Goal: Task Accomplishment & Management: Manage account settings

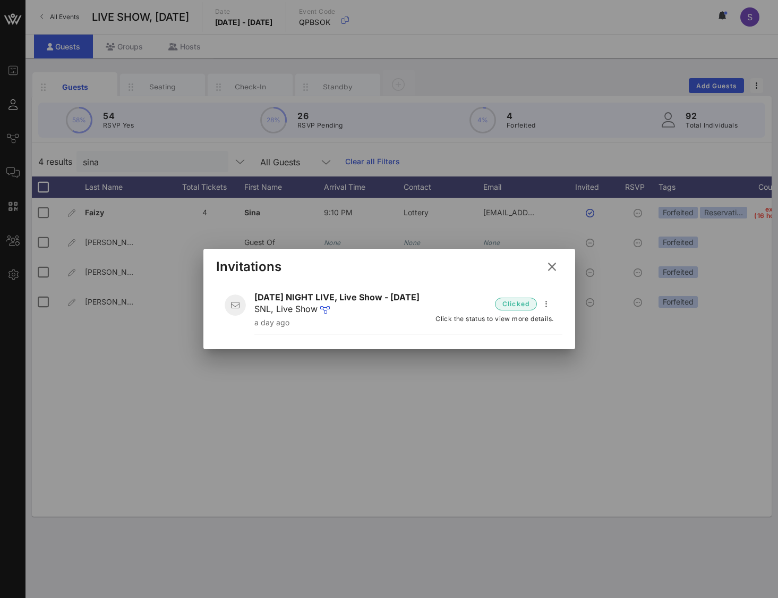
click at [553, 268] on icon at bounding box center [552, 267] width 19 height 18
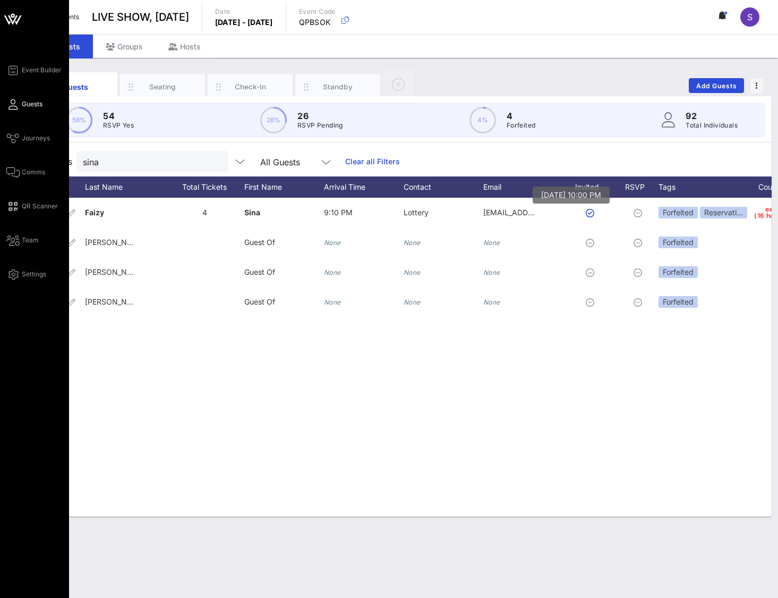
click at [19, 107] on link "Guests" at bounding box center [24, 104] width 36 height 13
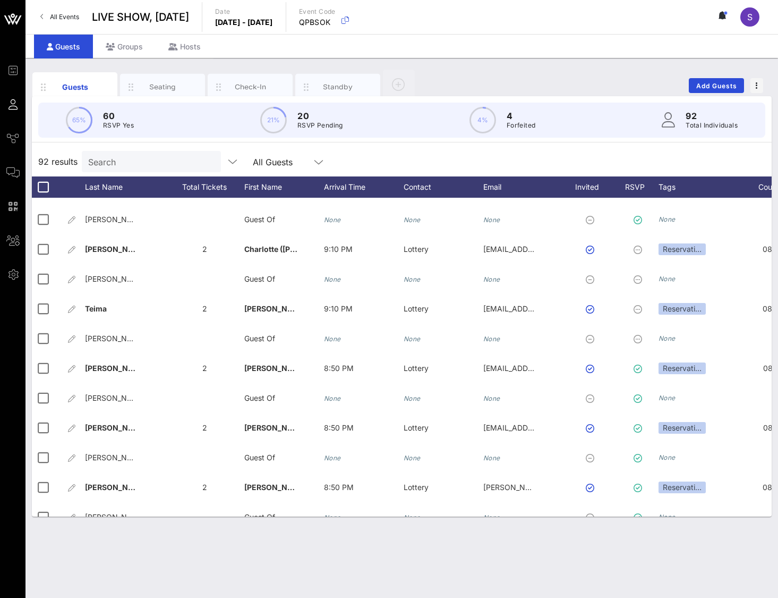
scroll to position [2427, 0]
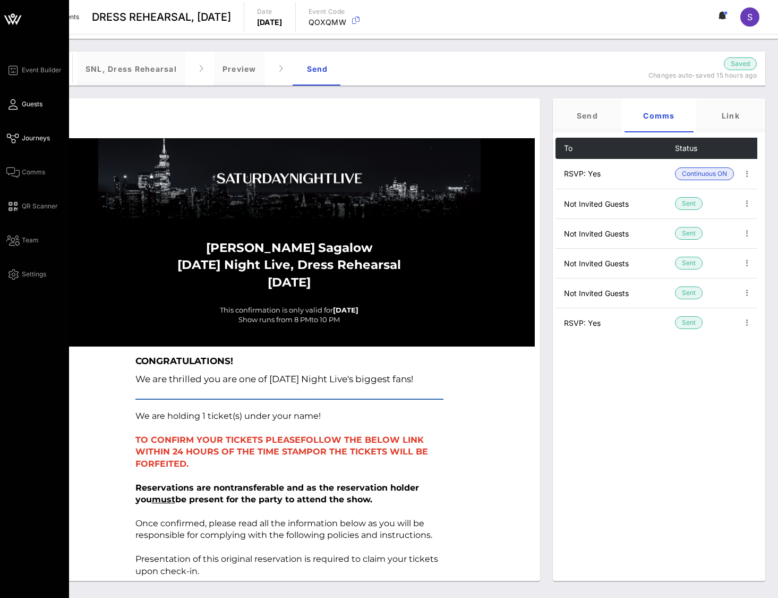
click at [22, 100] on link "Guests" at bounding box center [24, 104] width 36 height 13
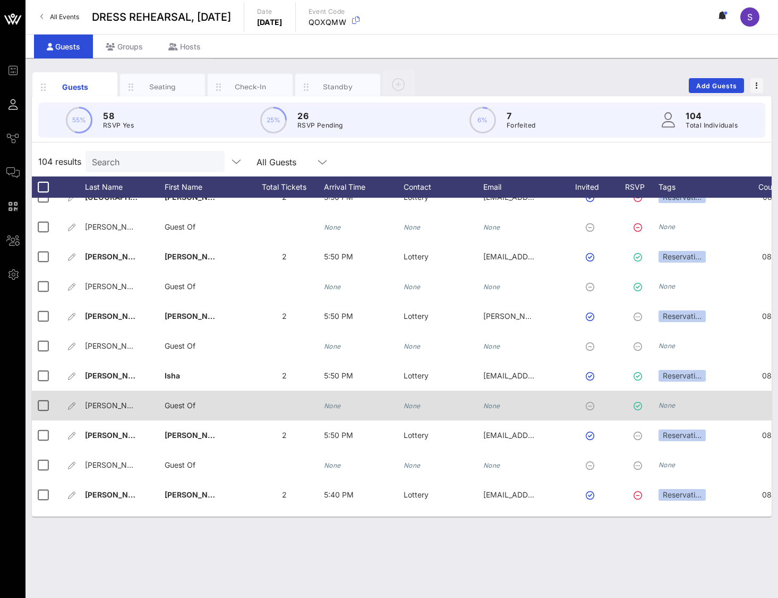
scroll to position [2093, 0]
